Goal: Task Accomplishment & Management: Manage account settings

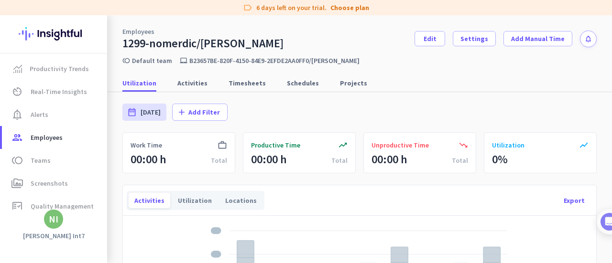
click at [179, 133] on div "work_outline Work Time 00:00 h Total" at bounding box center [178, 152] width 113 height 41
click at [458, 36] on span at bounding box center [474, 38] width 42 height 23
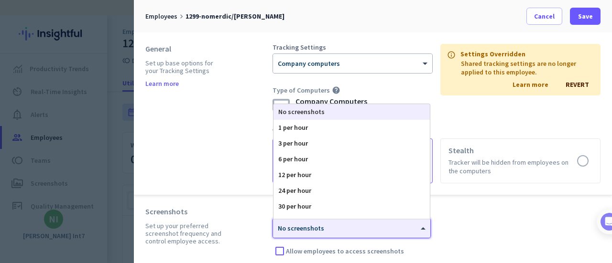
click at [309, 231] on span "No screenshots" at bounding box center [301, 228] width 46 height 9
click at [313, 187] on div "24 per hour" at bounding box center [351, 191] width 156 height 16
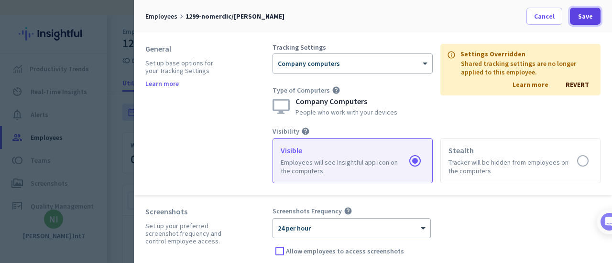
click at [584, 22] on span at bounding box center [585, 16] width 31 height 23
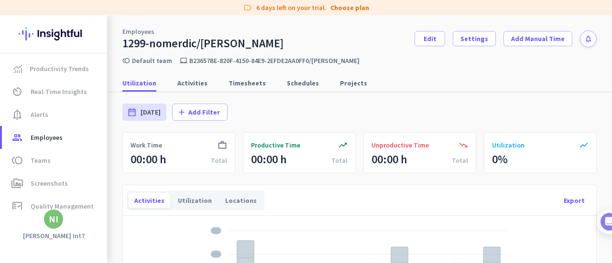
click at [496, 63] on div "toll Default team laptop_mac b23657be-820f-4150-84e9-2efde2aa0ff0/[PERSON_NAME]" at bounding box center [359, 58] width 505 height 14
click at [476, 27] on span at bounding box center [474, 38] width 42 height 23
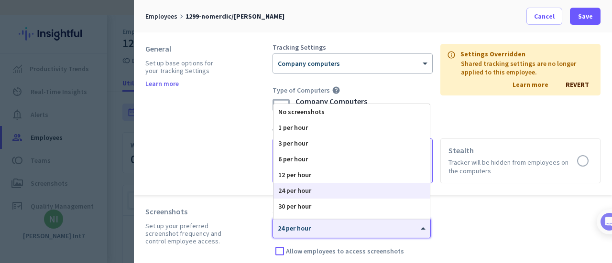
click at [298, 229] on span "24 per hour" at bounding box center [294, 228] width 33 height 9
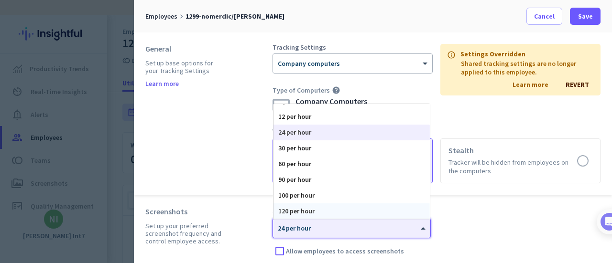
click at [306, 212] on div "120 per hour" at bounding box center [351, 212] width 156 height 16
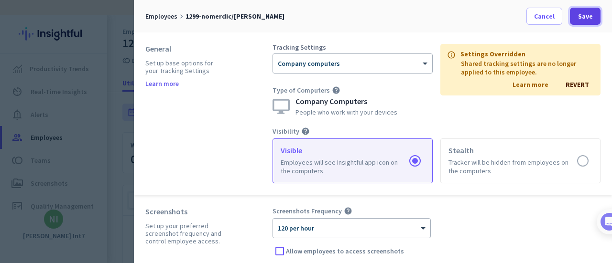
click at [589, 13] on span "Save" at bounding box center [585, 16] width 15 height 10
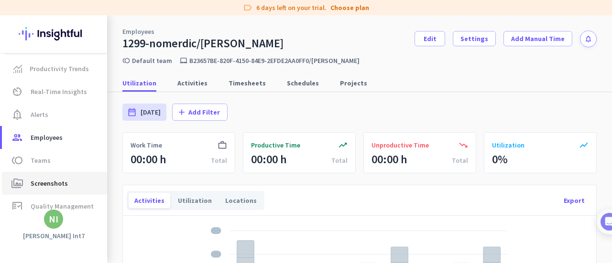
scroll to position [126, 0]
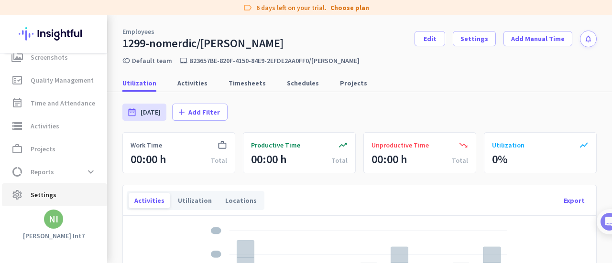
click at [55, 194] on span "settings Settings" at bounding box center [55, 194] width 90 height 11
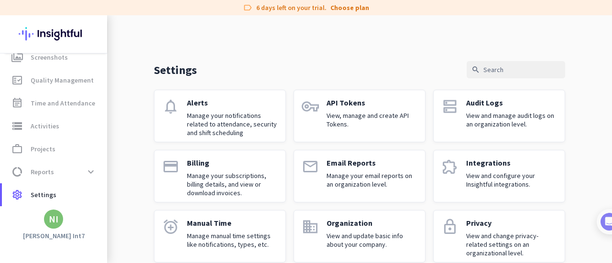
click at [347, 114] on p "View, manage and create API Tokens." at bounding box center [371, 119] width 91 height 17
